Goal: Use online tool/utility: Utilize a website feature to perform a specific function

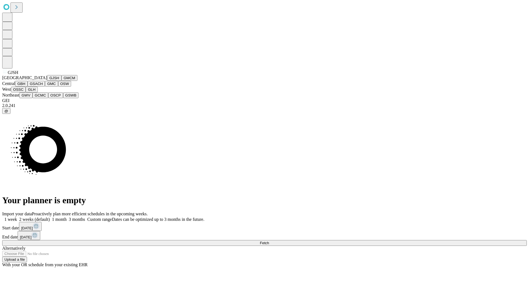
click at [47, 81] on button "GJSH" at bounding box center [54, 78] width 14 height 6
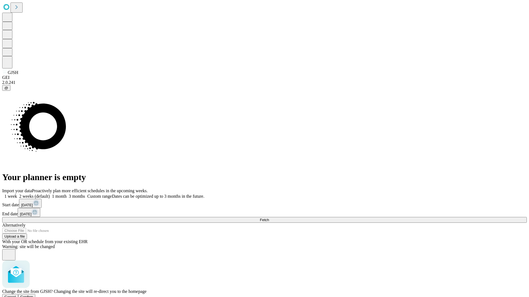
click at [33, 295] on span "Confirm" at bounding box center [26, 297] width 13 height 4
click at [50, 194] on label "2 weeks (default)" at bounding box center [33, 196] width 33 height 5
click at [269, 218] on span "Fetch" at bounding box center [264, 220] width 9 height 4
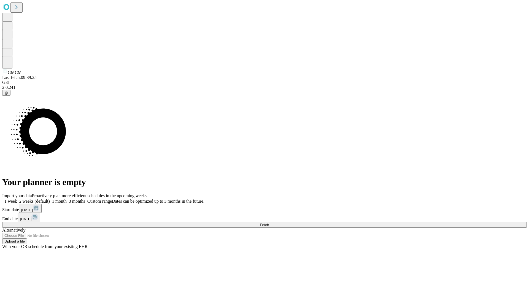
click at [269, 223] on span "Fetch" at bounding box center [264, 225] width 9 height 4
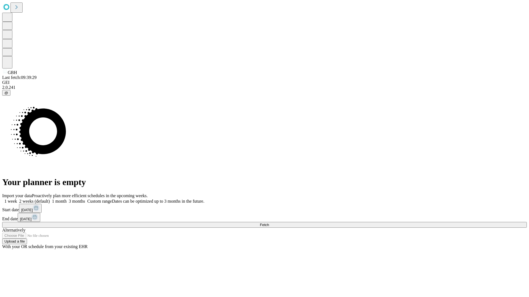
click at [269, 223] on span "Fetch" at bounding box center [264, 225] width 9 height 4
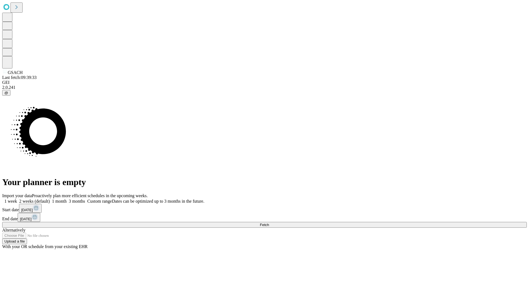
click at [50, 199] on label "2 weeks (default)" at bounding box center [33, 201] width 33 height 5
click at [269, 223] on span "Fetch" at bounding box center [264, 225] width 9 height 4
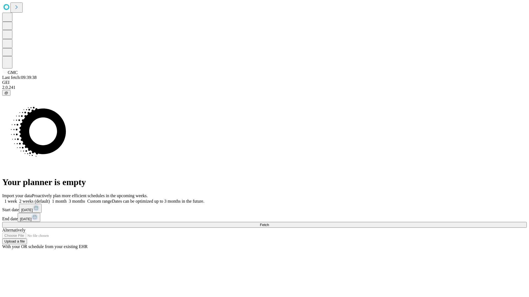
click at [50, 199] on label "2 weeks (default)" at bounding box center [33, 201] width 33 height 5
click at [269, 223] on span "Fetch" at bounding box center [264, 225] width 9 height 4
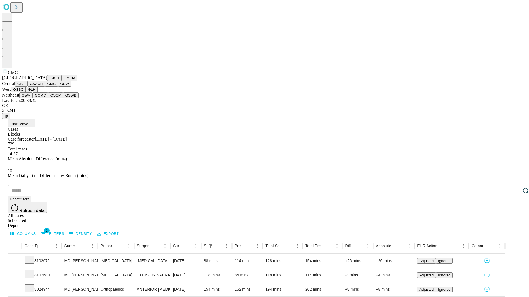
click at [58, 87] on button "OSW" at bounding box center [64, 84] width 13 height 6
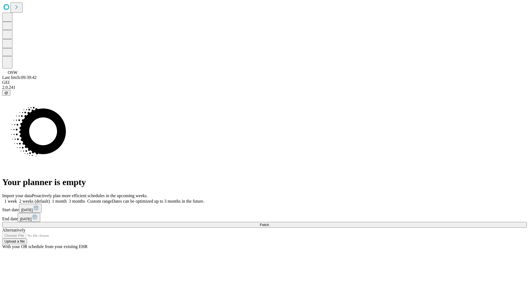
click at [50, 199] on label "2 weeks (default)" at bounding box center [33, 201] width 33 height 5
click at [269, 223] on span "Fetch" at bounding box center [264, 225] width 9 height 4
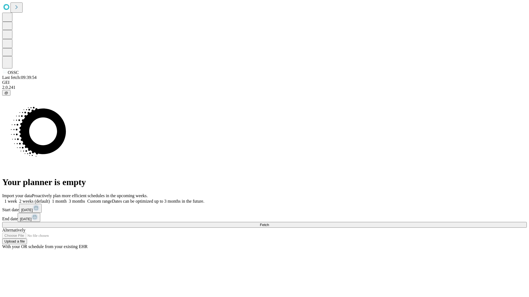
click at [50, 199] on label "2 weeks (default)" at bounding box center [33, 201] width 33 height 5
click at [269, 223] on span "Fetch" at bounding box center [264, 225] width 9 height 4
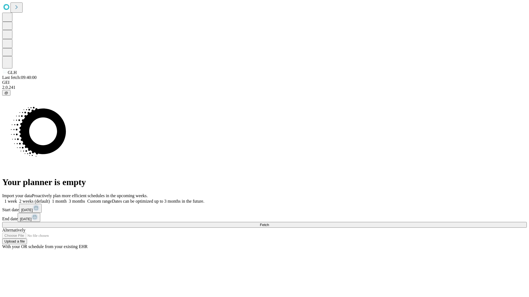
click at [50, 199] on label "2 weeks (default)" at bounding box center [33, 201] width 33 height 5
click at [269, 223] on span "Fetch" at bounding box center [264, 225] width 9 height 4
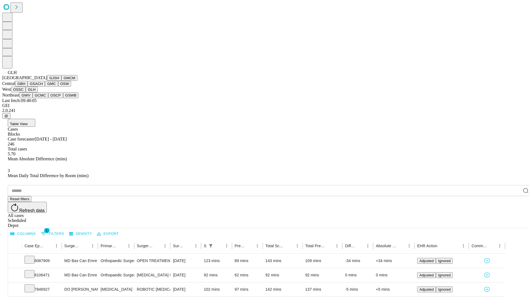
click at [32, 98] on button "GWV" at bounding box center [25, 96] width 13 height 6
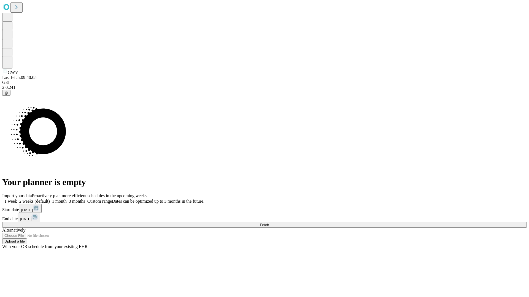
click at [50, 199] on label "2 weeks (default)" at bounding box center [33, 201] width 33 height 5
click at [269, 223] on span "Fetch" at bounding box center [264, 225] width 9 height 4
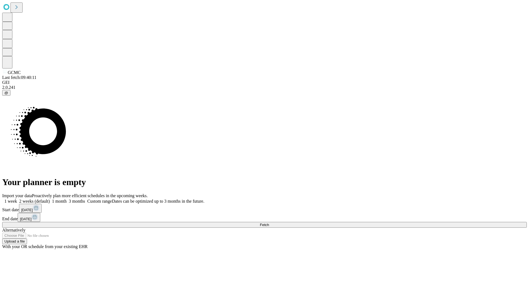
click at [269, 223] on span "Fetch" at bounding box center [264, 225] width 9 height 4
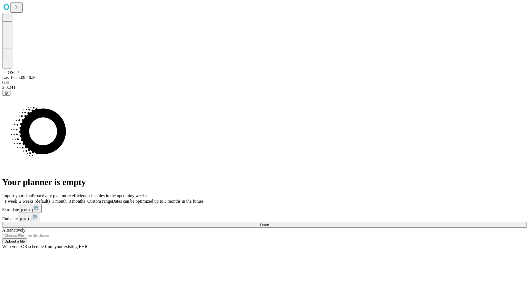
click at [50, 199] on label "2 weeks (default)" at bounding box center [33, 201] width 33 height 5
click at [269, 223] on span "Fetch" at bounding box center [264, 225] width 9 height 4
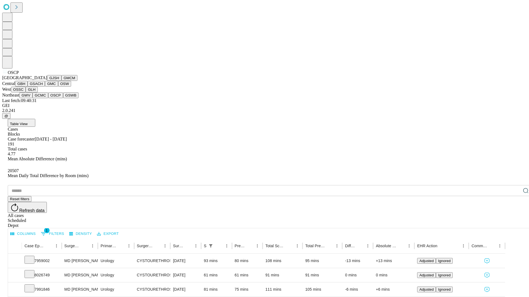
click at [63, 98] on button "GSWB" at bounding box center [71, 96] width 16 height 6
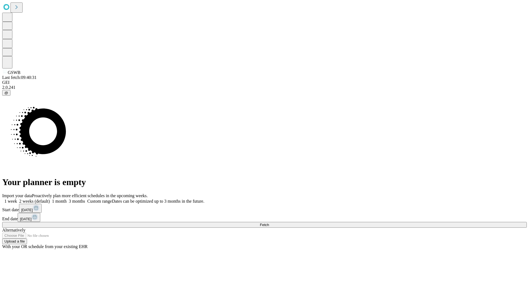
click at [50, 199] on label "2 weeks (default)" at bounding box center [33, 201] width 33 height 5
click at [269, 223] on span "Fetch" at bounding box center [264, 225] width 9 height 4
